Goal: Task Accomplishment & Management: Manage account settings

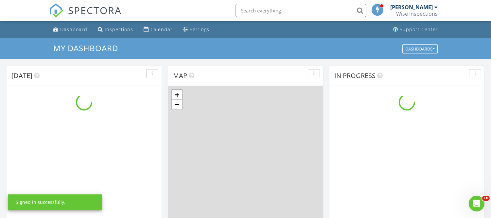
scroll to position [607, 503]
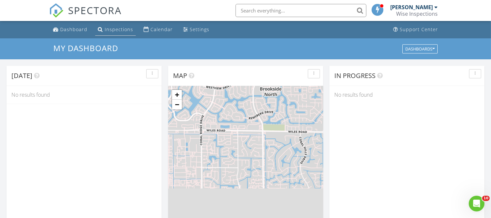
click at [120, 31] on div "Inspections" at bounding box center [119, 29] width 28 height 6
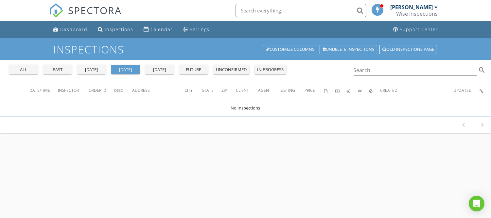
click at [93, 68] on div "[DATE]" at bounding box center [92, 69] width 24 height 7
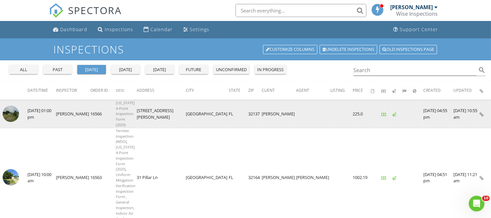
click at [8, 111] on img at bounding box center [11, 113] width 16 height 16
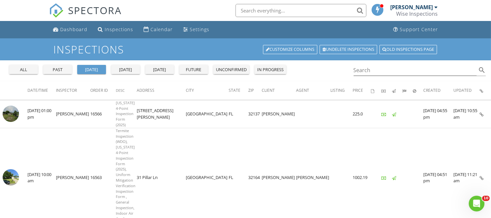
click at [435, 7] on div at bounding box center [436, 7] width 3 height 5
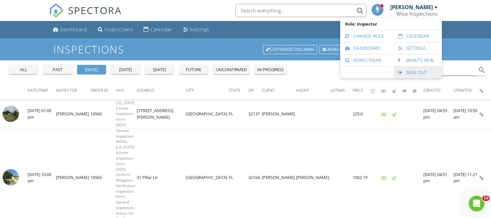
click at [422, 73] on link "Sign Out" at bounding box center [418, 72] width 42 height 12
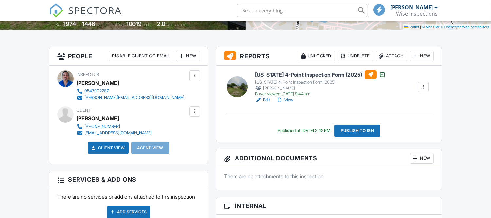
click at [266, 100] on link "Edit" at bounding box center [262, 100] width 15 height 7
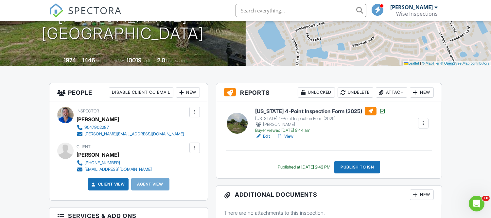
click at [264, 137] on link "Edit" at bounding box center [262, 136] width 15 height 7
